Goal: Information Seeking & Learning: Learn about a topic

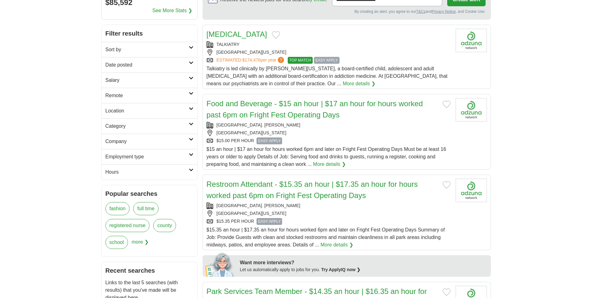
scroll to position [94, 0]
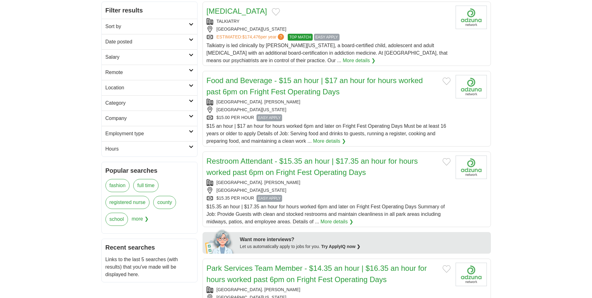
click at [195, 147] on link "Hours" at bounding box center [150, 148] width 96 height 15
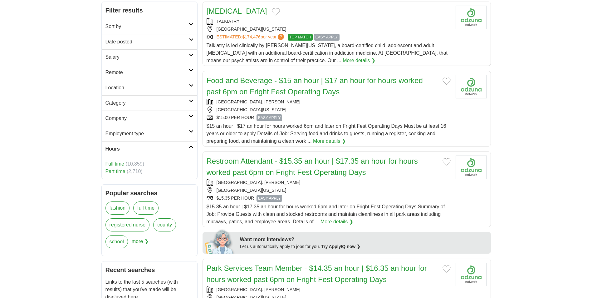
click at [121, 161] on link "Full time" at bounding box center [115, 163] width 19 height 5
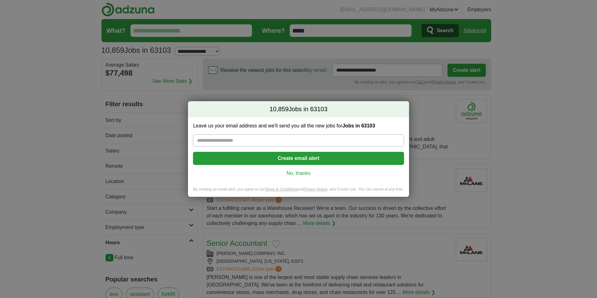
drag, startPoint x: 304, startPoint y: 174, endPoint x: 331, endPoint y: 174, distance: 27.5
click at [304, 174] on link "No, thanks" at bounding box center [298, 173] width 201 height 7
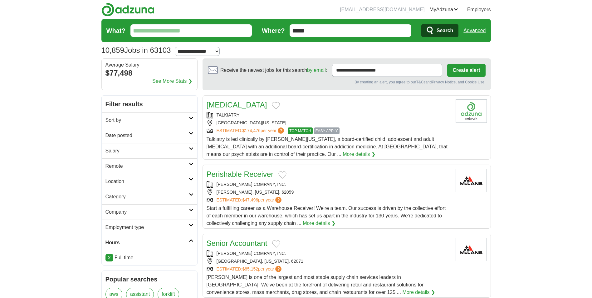
click at [131, 183] on h2 "Location" at bounding box center [147, 181] width 83 height 7
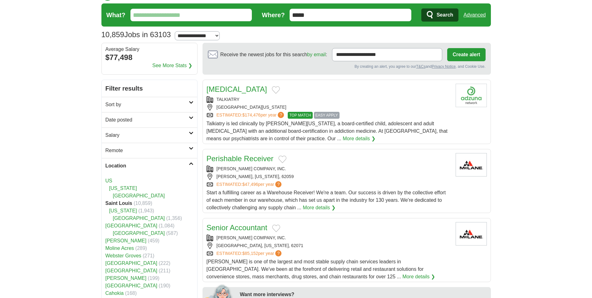
scroll to position [31, 0]
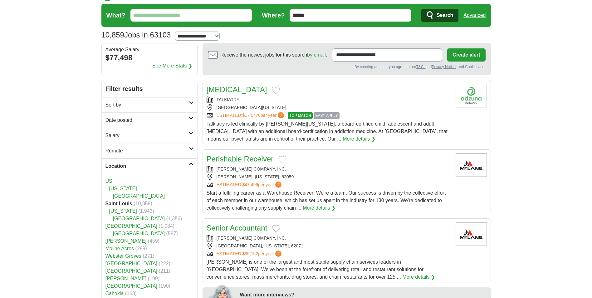
scroll to position [0, 0]
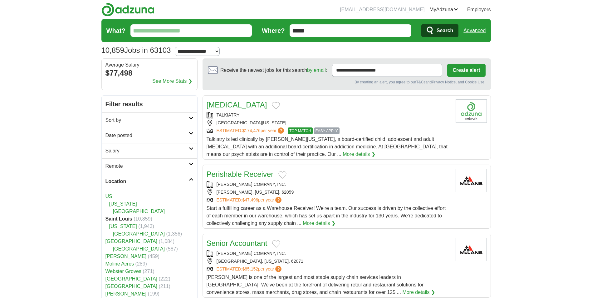
click at [120, 150] on h2 "Salary" at bounding box center [147, 150] width 83 height 7
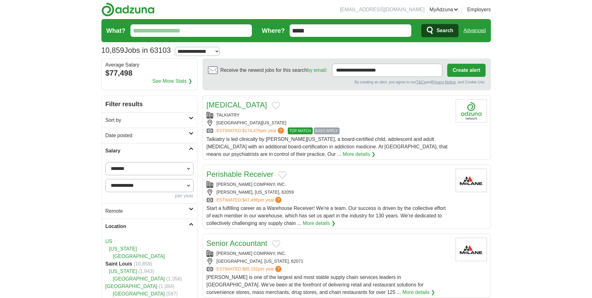
click at [141, 167] on select "**********" at bounding box center [150, 168] width 88 height 13
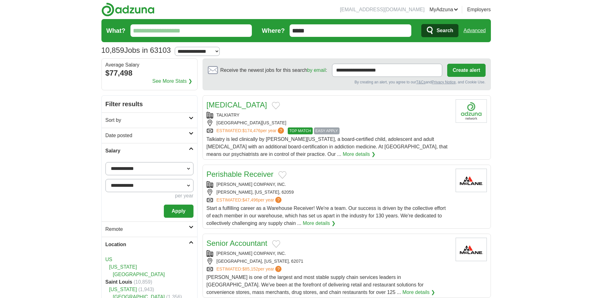
click at [158, 164] on select "**********" at bounding box center [150, 168] width 88 height 13
select select "*****"
click at [106, 162] on select "**********" at bounding box center [150, 168] width 88 height 13
click at [180, 208] on button "Apply" at bounding box center [178, 211] width 29 height 13
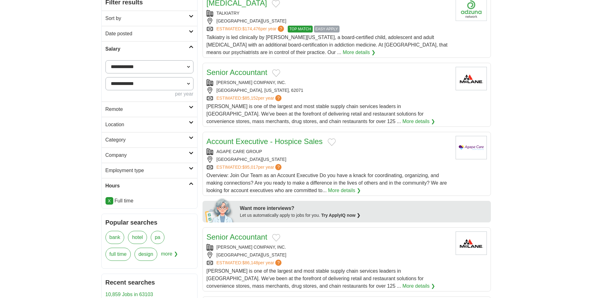
scroll to position [94, 0]
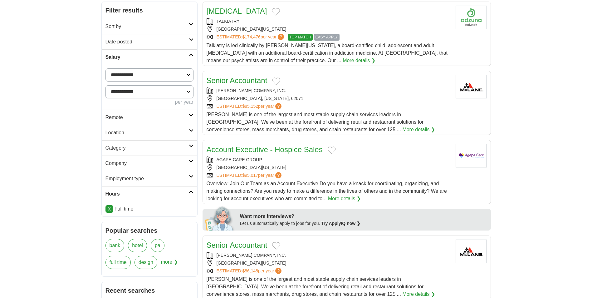
click at [123, 151] on h2 "Category" at bounding box center [147, 147] width 83 height 7
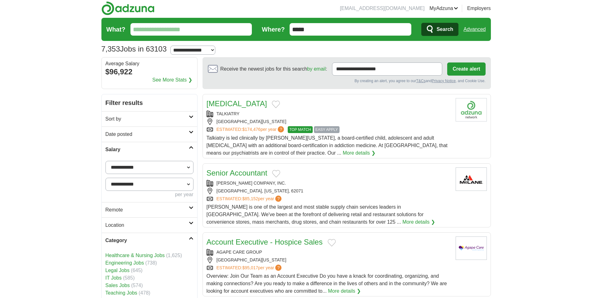
scroll to position [0, 0]
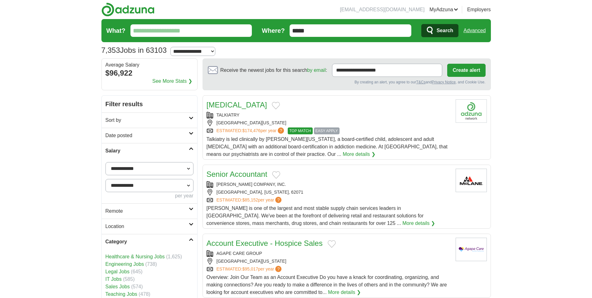
click at [127, 171] on select "**********" at bounding box center [150, 168] width 88 height 13
select select "*****"
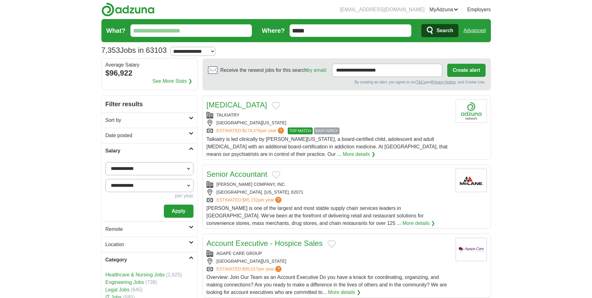
click at [190, 213] on button "Apply" at bounding box center [178, 211] width 29 height 13
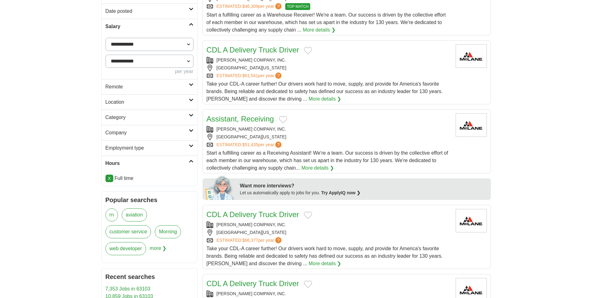
scroll to position [125, 0]
click at [139, 147] on h2 "Employment type" at bounding box center [147, 147] width 83 height 7
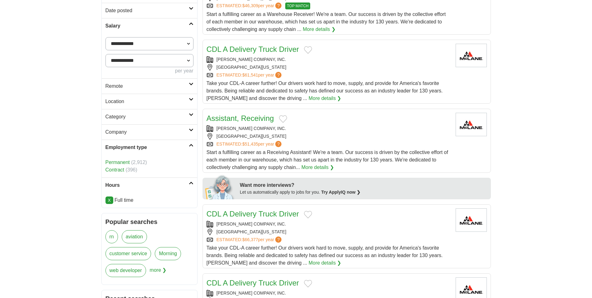
click at [122, 160] on link "Permanent" at bounding box center [118, 162] width 24 height 5
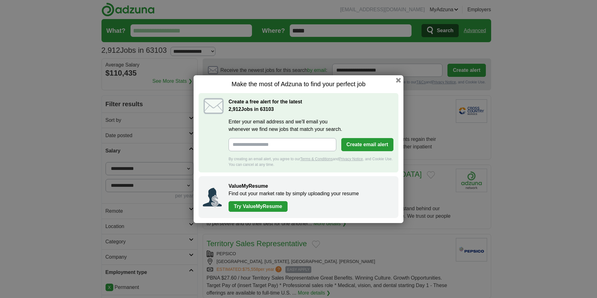
click at [398, 80] on button "button" at bounding box center [398, 80] width 5 height 5
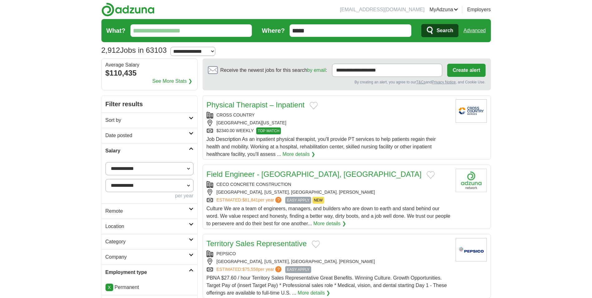
click at [141, 227] on h2 "Location" at bounding box center [147, 226] width 83 height 7
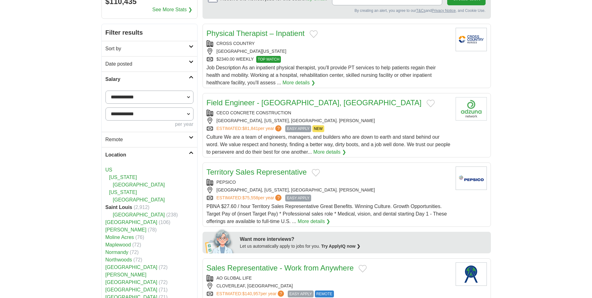
scroll to position [62, 0]
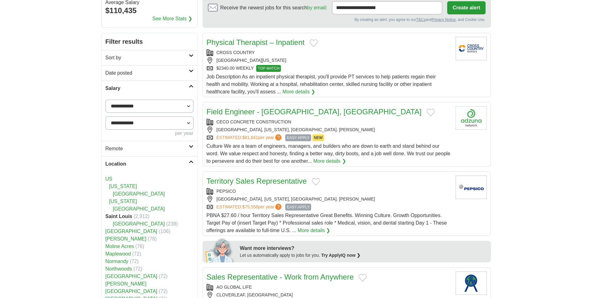
click at [192, 161] on icon at bounding box center [191, 161] width 5 height 3
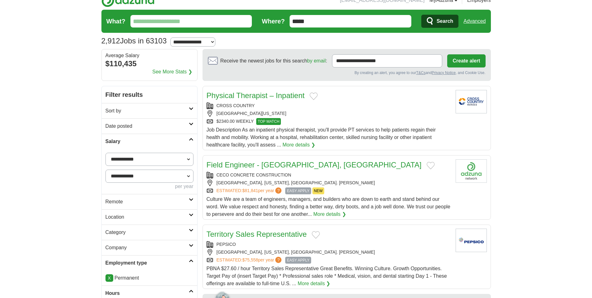
scroll to position [0, 0]
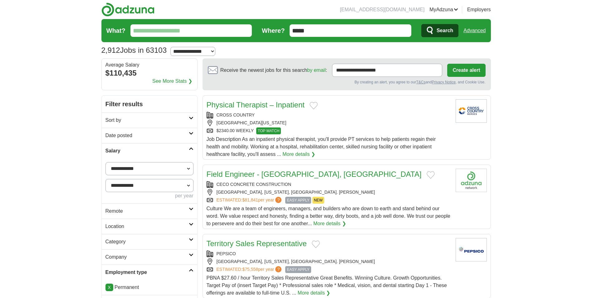
click at [178, 119] on h2 "Sort by" at bounding box center [147, 119] width 83 height 7
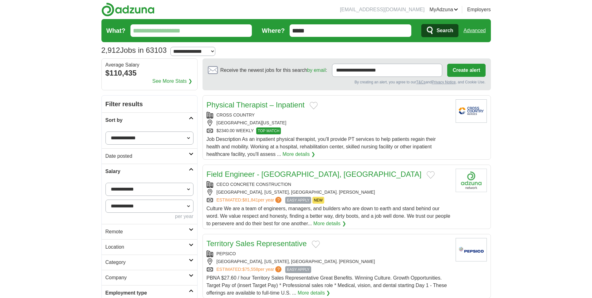
click at [174, 136] on select "**********" at bounding box center [150, 137] width 88 height 13
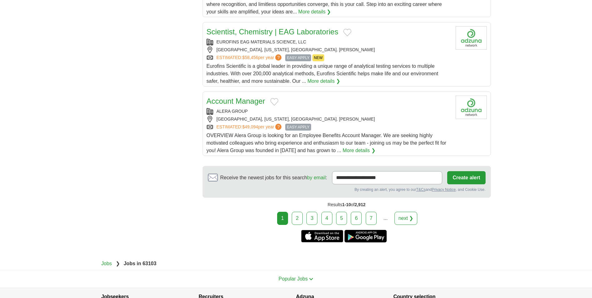
scroll to position [687, 0]
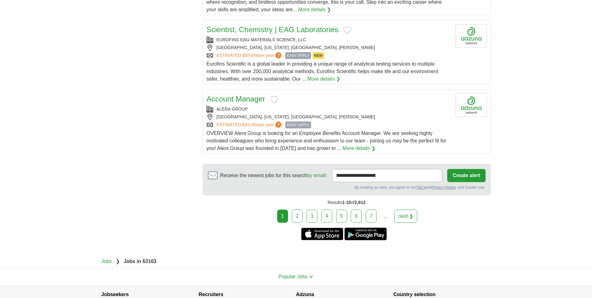
click at [296, 216] on link "2" at bounding box center [297, 216] width 11 height 13
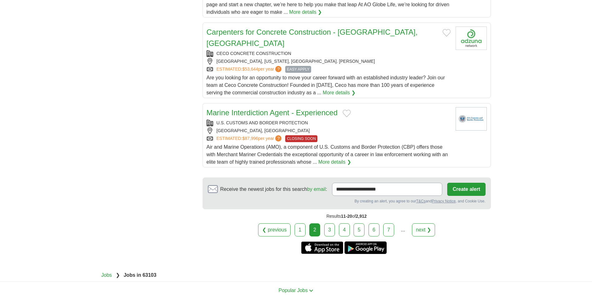
scroll to position [687, 0]
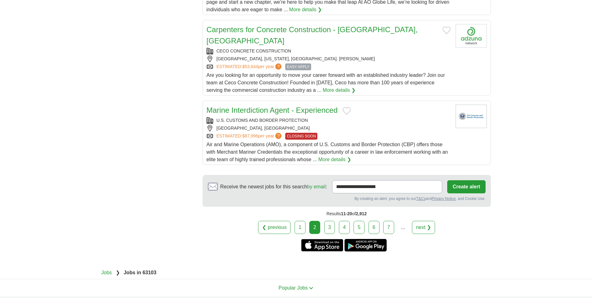
click at [331, 221] on link "3" at bounding box center [329, 227] width 11 height 13
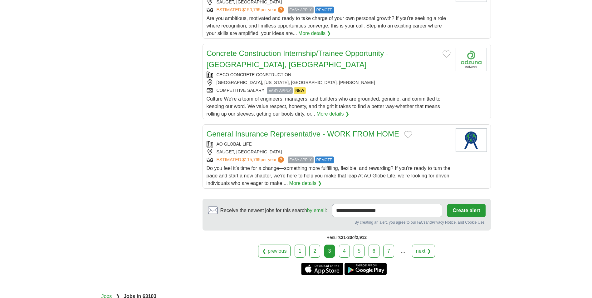
scroll to position [687, 0]
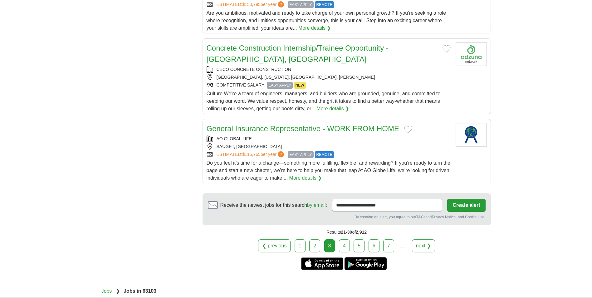
click at [345, 239] on link "4" at bounding box center [344, 245] width 11 height 13
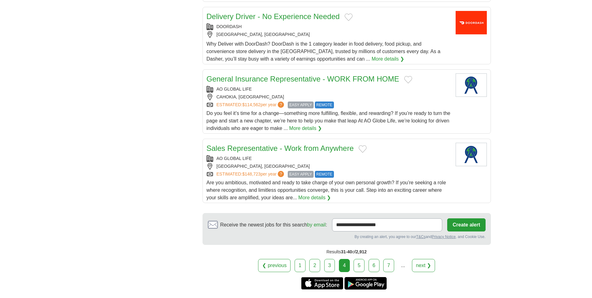
scroll to position [625, 0]
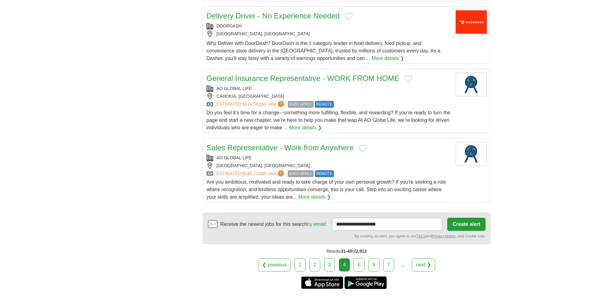
click at [359, 264] on link "5" at bounding box center [359, 264] width 11 height 13
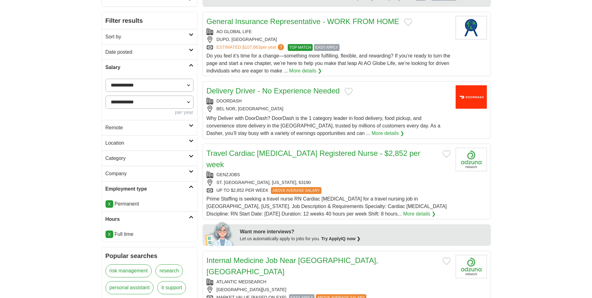
scroll to position [94, 0]
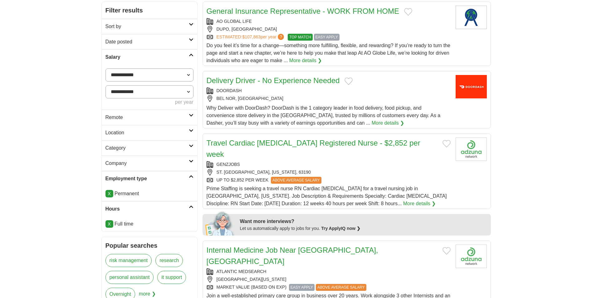
click at [133, 161] on h2 "Company" at bounding box center [147, 163] width 83 height 7
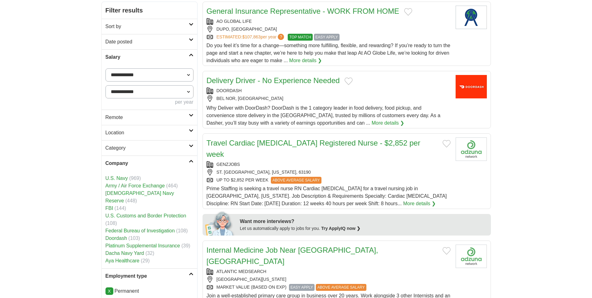
click at [117, 132] on h2 "Location" at bounding box center [147, 132] width 83 height 7
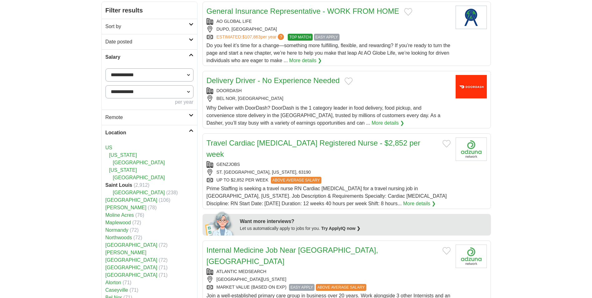
click at [117, 133] on h2 "Location" at bounding box center [147, 132] width 83 height 7
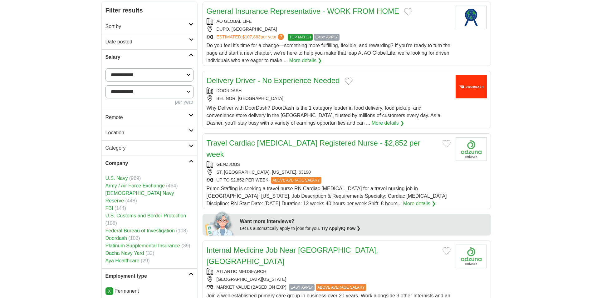
click at [109, 144] on h2 "Category" at bounding box center [147, 147] width 83 height 7
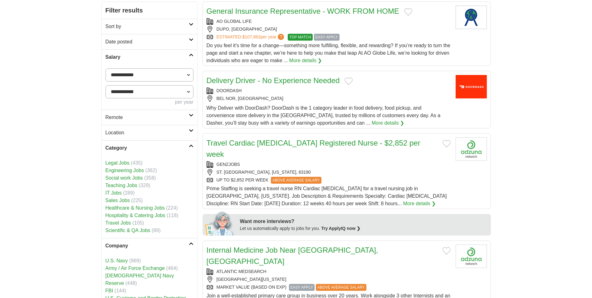
click at [114, 213] on link "Hospitality & Catering Jobs" at bounding box center [136, 215] width 60 height 5
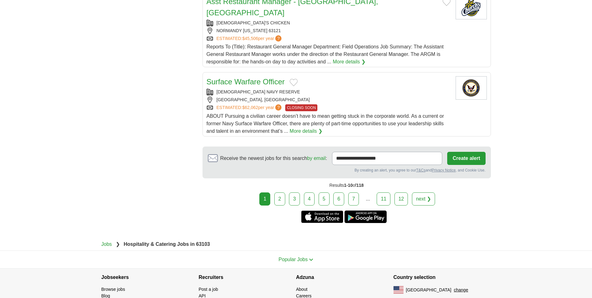
scroll to position [718, 0]
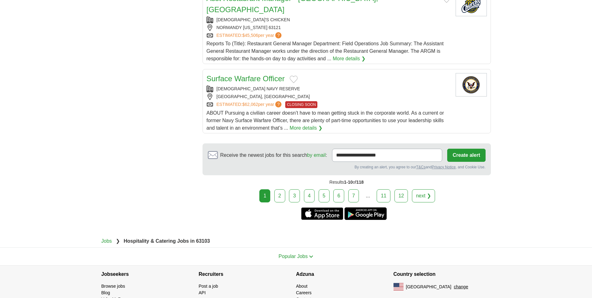
click at [281, 190] on link "2" at bounding box center [280, 195] width 11 height 13
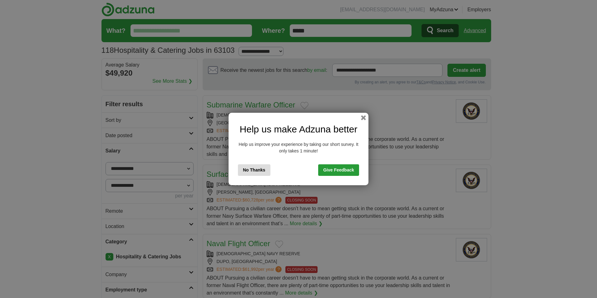
click at [260, 170] on button "No Thanks" at bounding box center [254, 170] width 32 height 12
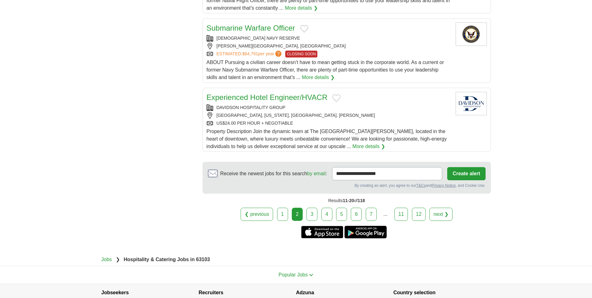
scroll to position [737, 0]
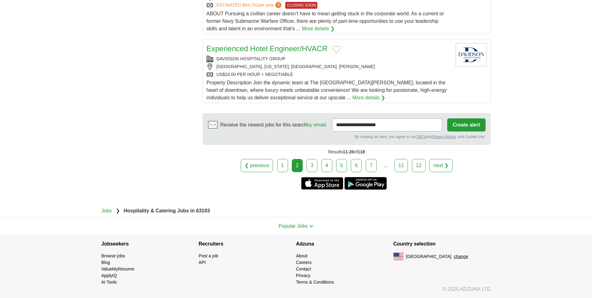
click at [320, 167] on div "❮ previous 1 2 3 4 5 6 7 ... next ❯" at bounding box center [347, 165] width 289 height 13
click at [309, 168] on link "3" at bounding box center [312, 165] width 11 height 13
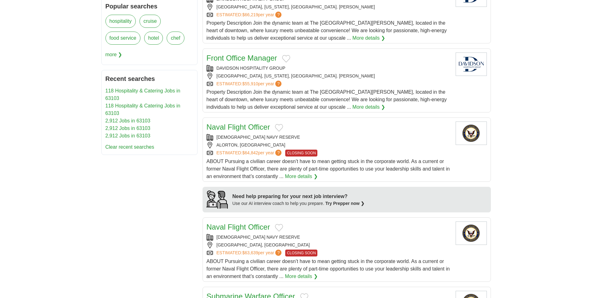
scroll to position [344, 0]
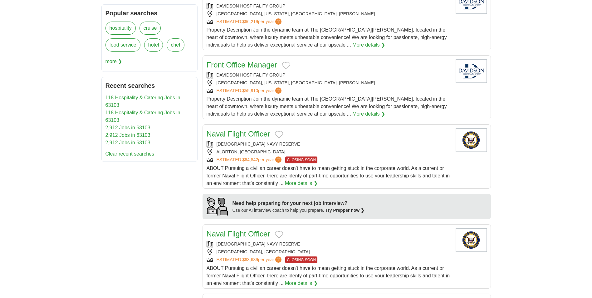
click at [322, 118] on article "Front Office Manager DAVIDSON HOSPITALITY GROUP USA, MISSOURI, ST. LOUIS ESTIMA…" at bounding box center [347, 87] width 289 height 64
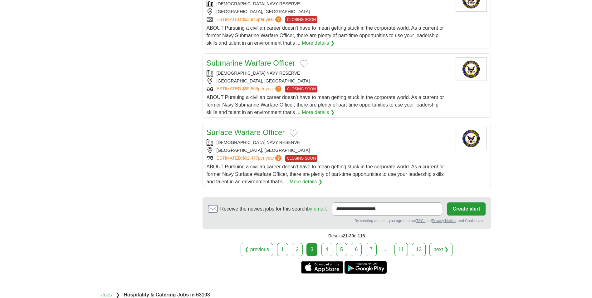
scroll to position [656, 0]
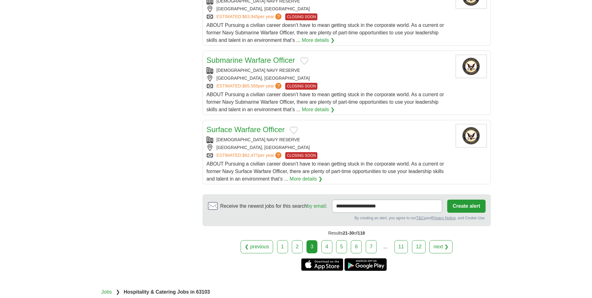
click at [327, 247] on link "4" at bounding box center [327, 246] width 11 height 13
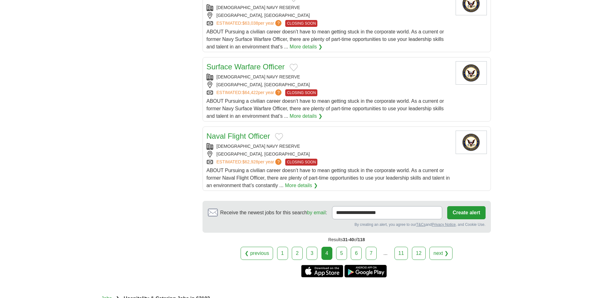
scroll to position [656, 0]
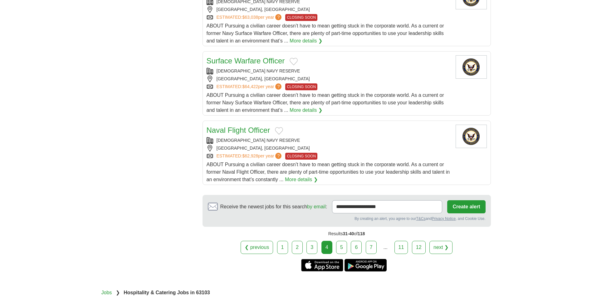
click at [341, 245] on link "5" at bounding box center [341, 247] width 11 height 13
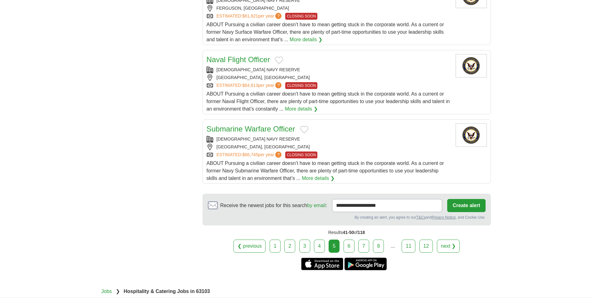
scroll to position [687, 0]
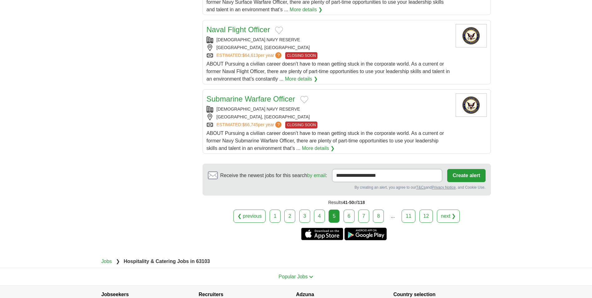
click at [354, 219] on link "6" at bounding box center [349, 216] width 11 height 13
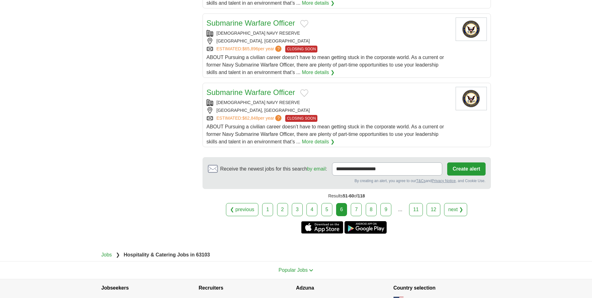
scroll to position [738, 0]
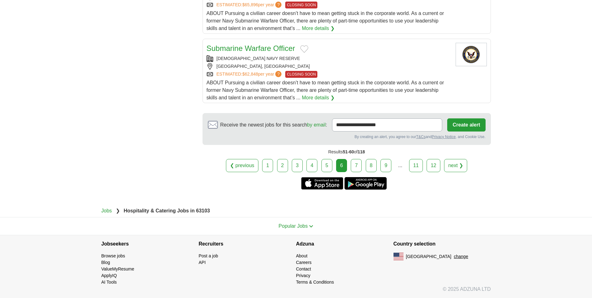
click at [361, 166] on link "7" at bounding box center [356, 165] width 11 height 13
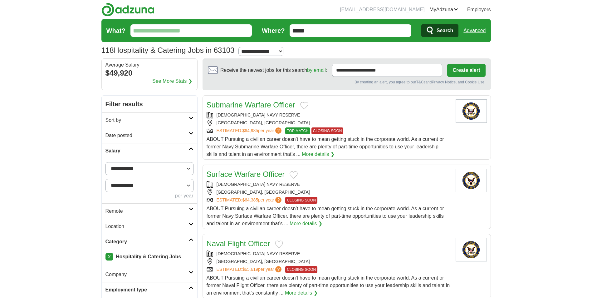
click at [149, 35] on input "What?" at bounding box center [192, 30] width 122 height 12
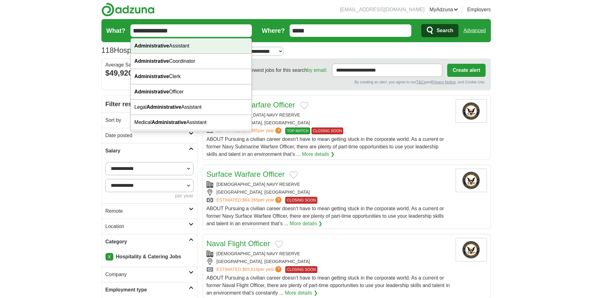
click at [155, 46] on strong "Administrative" at bounding box center [152, 45] width 35 height 5
type input "**********"
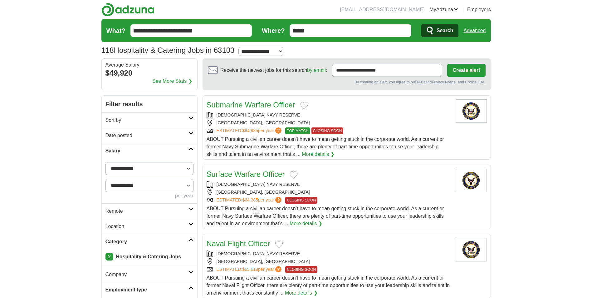
click at [446, 34] on span "Search" at bounding box center [445, 30] width 17 height 12
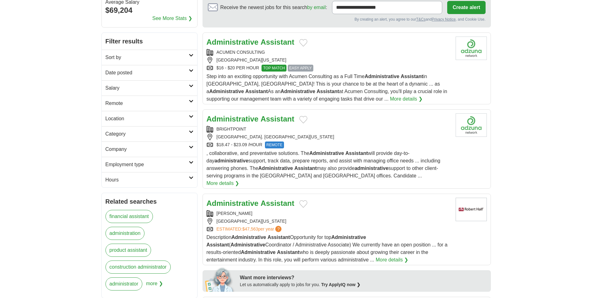
scroll to position [62, 0]
click at [120, 176] on link "Hours" at bounding box center [150, 179] width 96 height 15
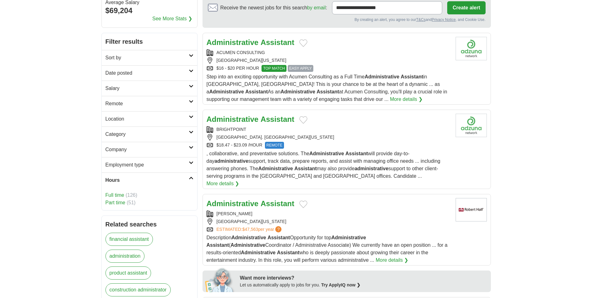
click at [123, 194] on link "Full time" at bounding box center [115, 194] width 19 height 5
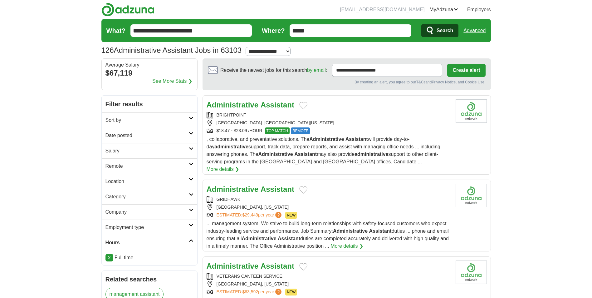
click at [282, 212] on span "?" at bounding box center [278, 215] width 6 height 6
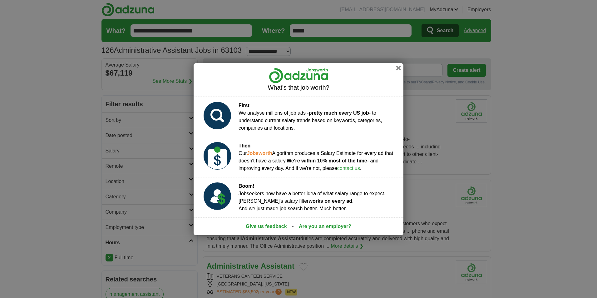
click at [396, 67] on button "button" at bounding box center [398, 68] width 5 height 5
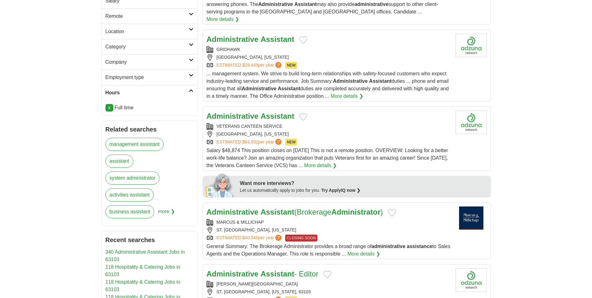
scroll to position [156, 0]
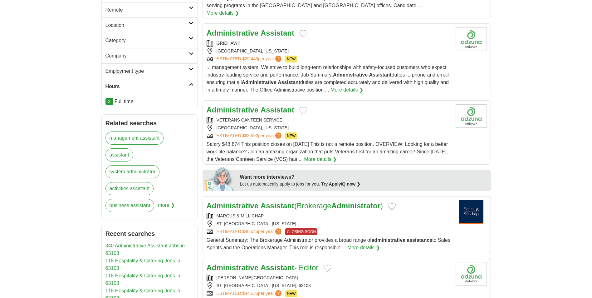
click at [270, 106] on strong "Assistant" at bounding box center [278, 110] width 34 height 8
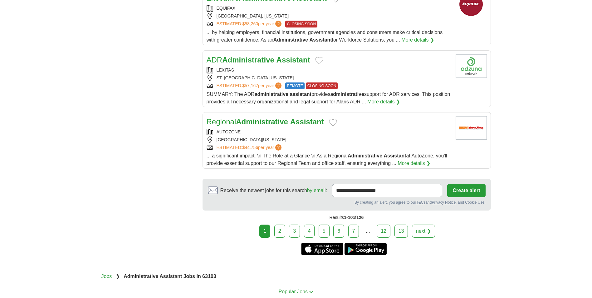
scroll to position [687, 0]
click at [280, 224] on link "2" at bounding box center [280, 230] width 11 height 13
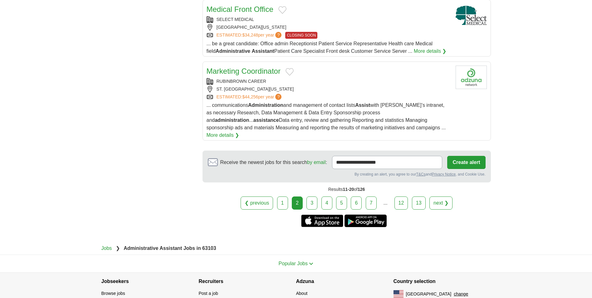
scroll to position [766, 0]
